Goal: Find specific page/section: Find specific page/section

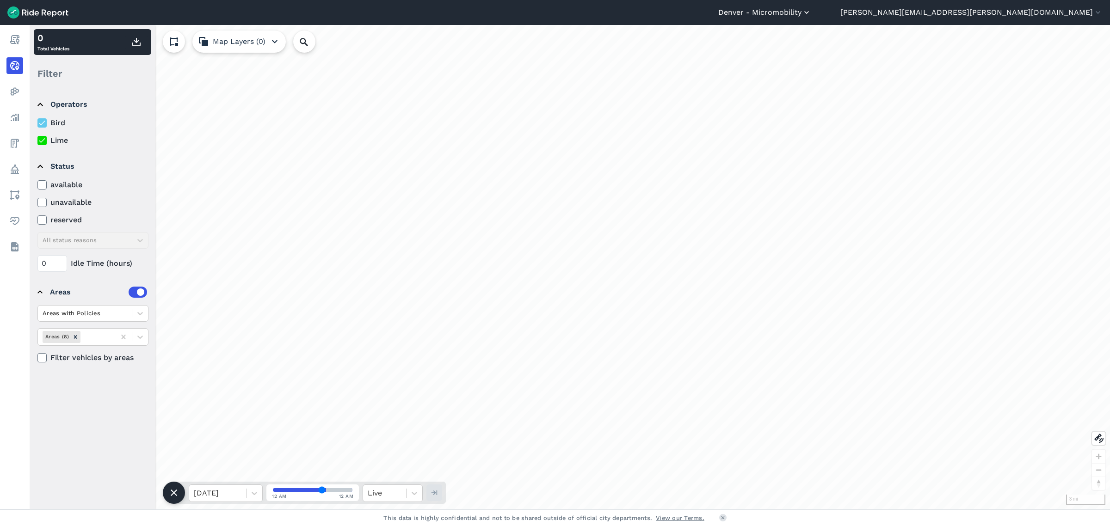
click at [811, 14] on button "Denver - Micromobility" at bounding box center [764, 12] width 93 height 11
click at [605, 19] on div at bounding box center [555, 263] width 1110 height 526
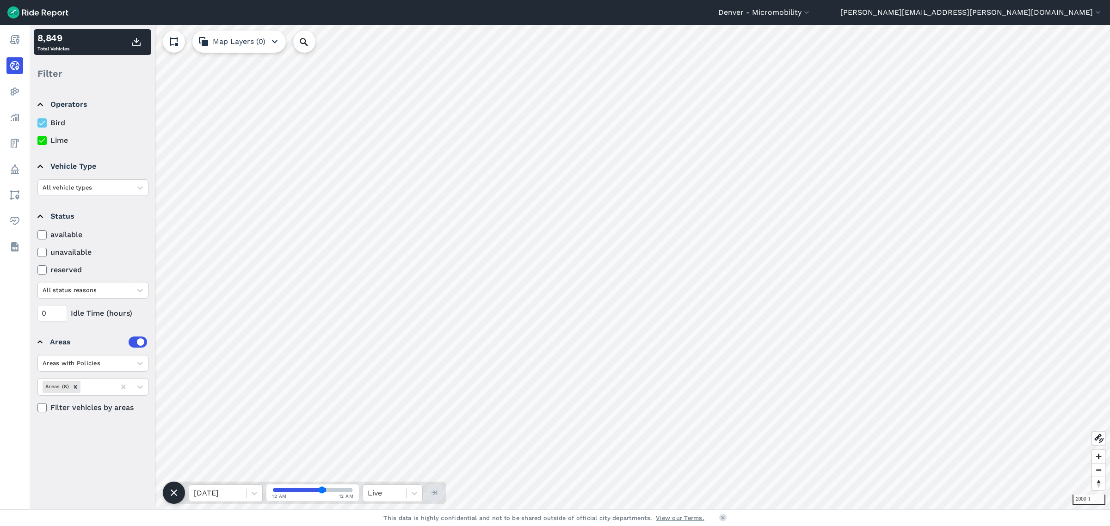
click at [40, 140] on icon at bounding box center [42, 140] width 8 height 9
click at [37, 140] on input "Lime" at bounding box center [37, 138] width 0 height 6
click at [42, 123] on icon at bounding box center [42, 122] width 8 height 9
click at [37, 123] on input "Bird" at bounding box center [37, 120] width 0 height 6
click at [225, 42] on button "Map Layers (0)" at bounding box center [238, 42] width 93 height 22
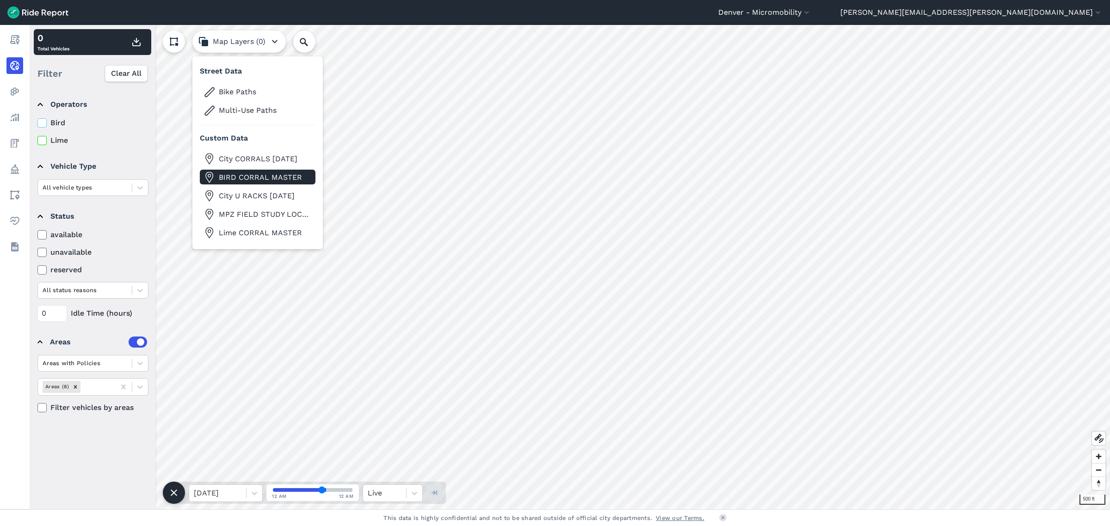
click at [251, 177] on span "BIRD CORRAL MASTER" at bounding box center [265, 177] width 93 height 11
click at [254, 163] on span "City CORRALS [DATE]" at bounding box center [265, 159] width 93 height 11
